Goal: Transaction & Acquisition: Purchase product/service

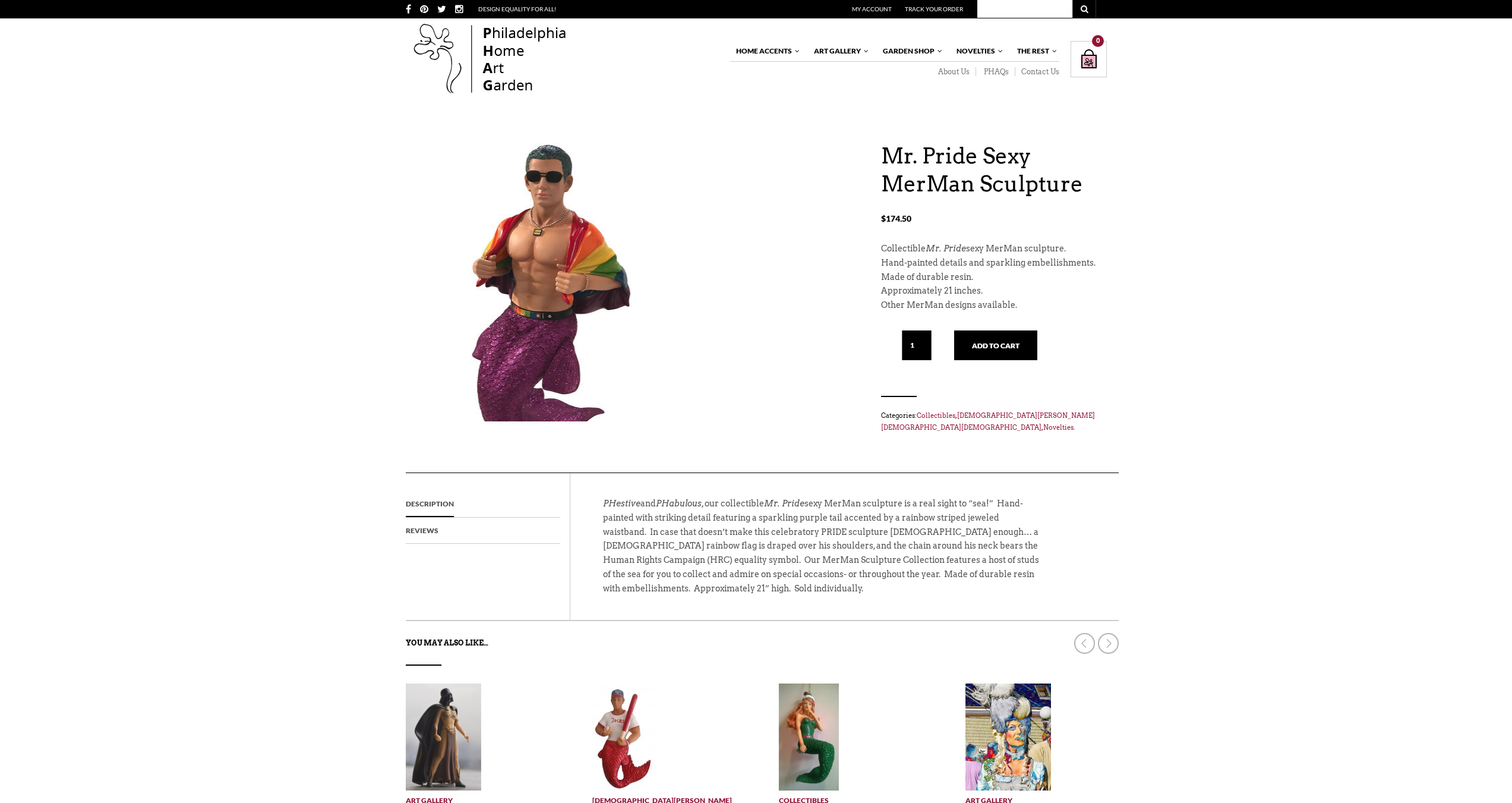
drag, startPoint x: 456, startPoint y: 157, endPoint x: 644, endPoint y: 190, distance: 190.9
click at [644, 190] on img at bounding box center [557, 307] width 303 height 357
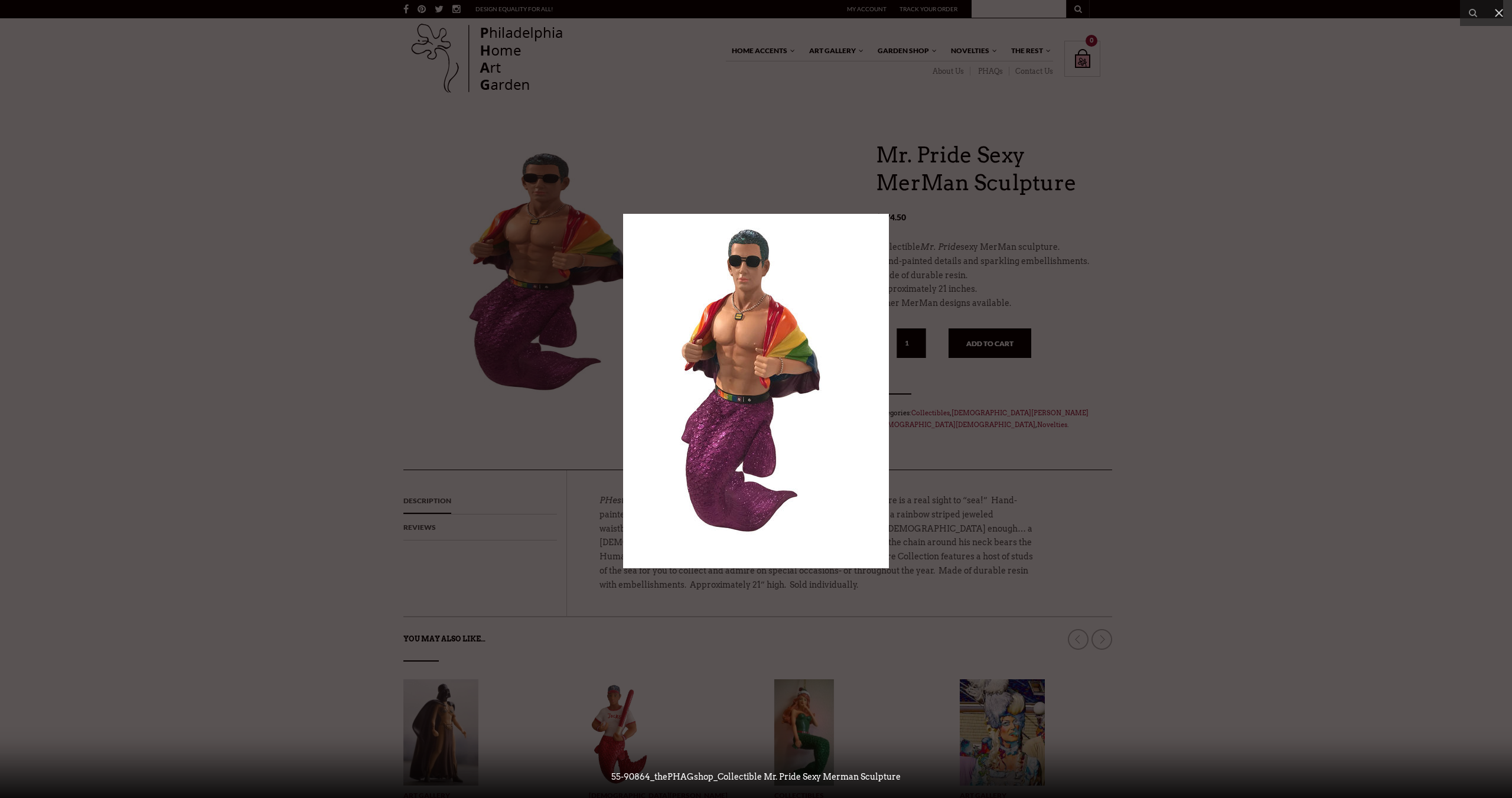
click at [1315, 307] on div at bounding box center [756, 399] width 1512 height 798
